Goal: Task Accomplishment & Management: Use online tool/utility

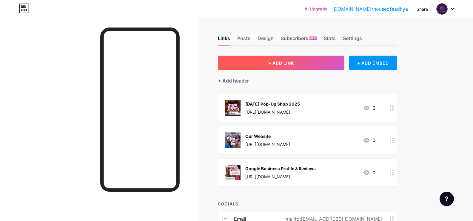
click at [309, 63] on button "+ ADD LINK" at bounding box center [281, 63] width 127 height 14
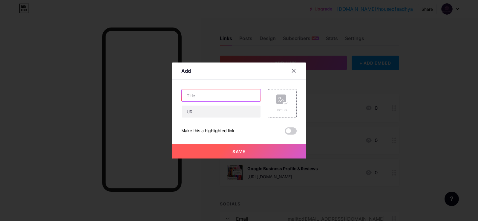
click at [220, 96] on input "text" at bounding box center [221, 95] width 79 height 12
type input "FAQs"
click at [283, 103] on rect at bounding box center [285, 103] width 5 height 3
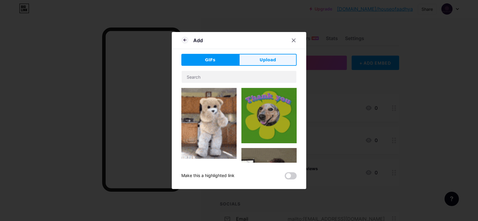
click at [257, 60] on button "Upload" at bounding box center [268, 60] width 58 height 12
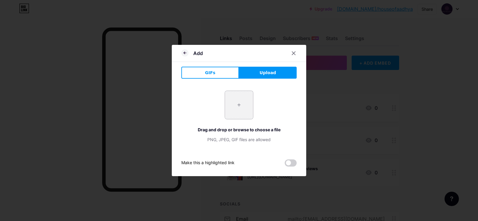
click at [239, 107] on input "file" at bounding box center [239, 105] width 28 height 28
click at [236, 107] on input "file" at bounding box center [239, 105] width 28 height 28
type input "C:\fakepath\FAQ.png"
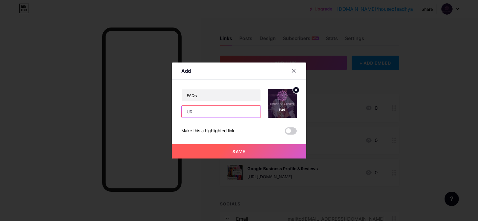
click at [214, 112] on input "text" at bounding box center [221, 111] width 79 height 12
paste input "[URL][DOMAIN_NAME]"
type input "[URL][DOMAIN_NAME]"
click at [254, 146] on button "Save" at bounding box center [239, 151] width 134 height 14
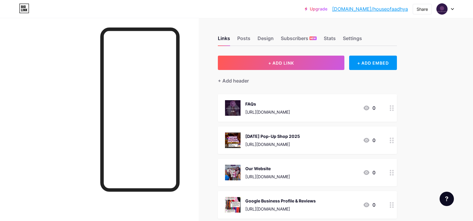
scroll to position [30, 0]
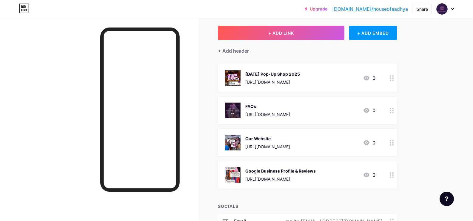
click at [233, 73] on img at bounding box center [233, 78] width 16 height 16
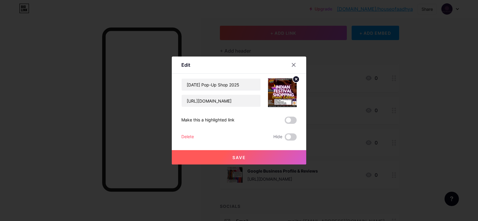
click at [282, 100] on img at bounding box center [282, 92] width 29 height 29
click at [293, 79] on circle at bounding box center [296, 79] width 7 height 7
click at [283, 88] on rect at bounding box center [281, 89] width 10 height 10
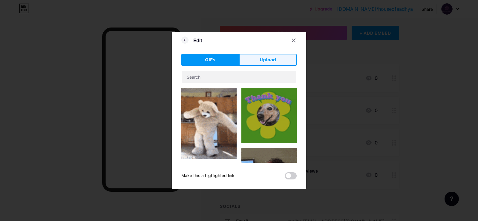
click at [258, 62] on button "Upload" at bounding box center [268, 60] width 58 height 12
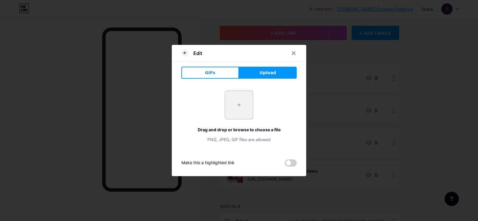
click at [241, 100] on input "file" at bounding box center [239, 105] width 28 height 28
type input "C:\fakepath\Copy of Copy of Copy of Copy of 🎟 FREE ENTRY + 🚗 FREE PARKING 🎯 SPI…"
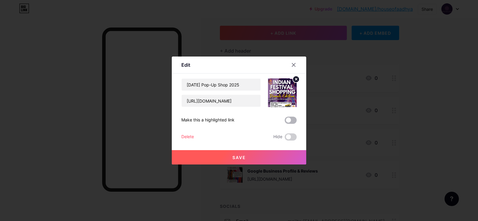
click at [292, 119] on span at bounding box center [291, 119] width 12 height 7
click at [285, 122] on input "checkbox" at bounding box center [285, 122] width 0 height 0
click at [246, 156] on button "Save" at bounding box center [239, 157] width 134 height 14
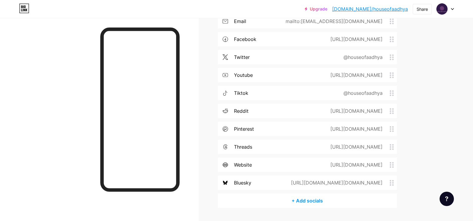
scroll to position [246, 0]
